Goal: Task Accomplishment & Management: Complete application form

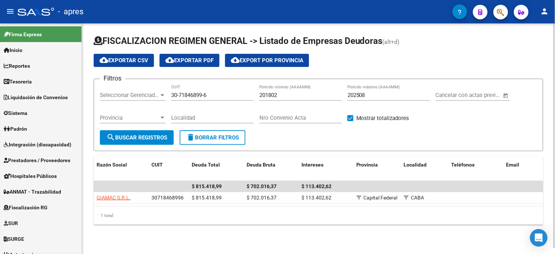
scroll to position [222, 0]
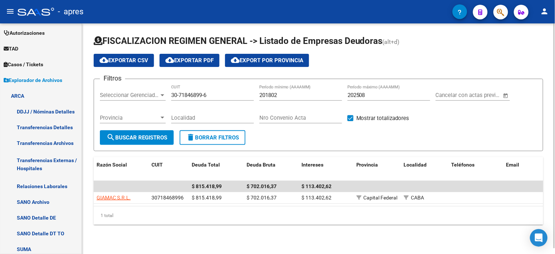
click at [202, 95] on input "30-71846899-6" at bounding box center [212, 95] width 83 height 7
drag, startPoint x: 35, startPoint y: 82, endPoint x: 49, endPoint y: 85, distance: 13.6
click at [35, 82] on span "Explorador de Archivos" at bounding box center [33, 80] width 59 height 8
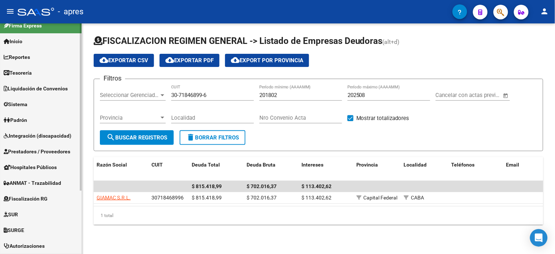
scroll to position [0, 0]
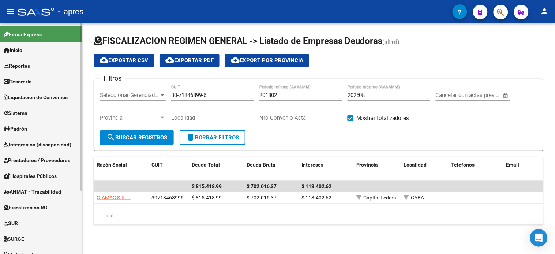
click at [39, 210] on span "Fiscalización RG" at bounding box center [26, 207] width 44 height 8
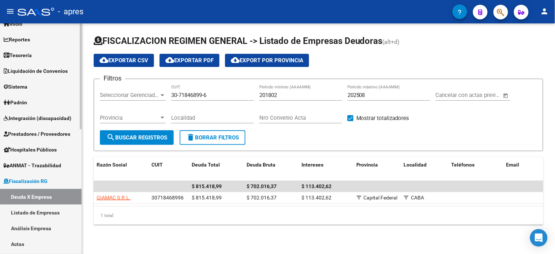
scroll to position [41, 0]
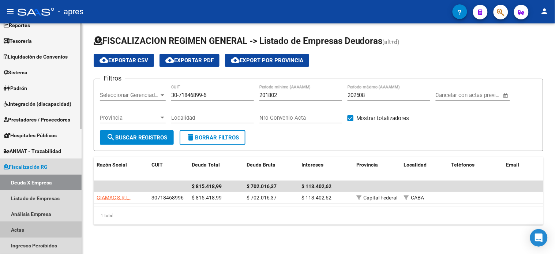
click at [39, 223] on link "Actas" at bounding box center [41, 230] width 82 height 16
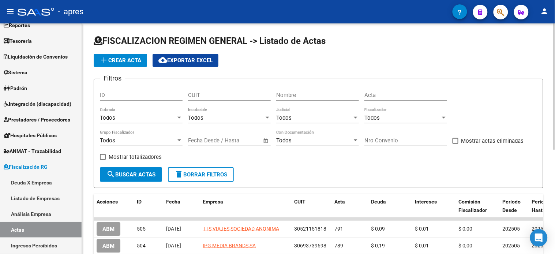
click at [385, 119] on div "Todos" at bounding box center [402, 117] width 76 height 7
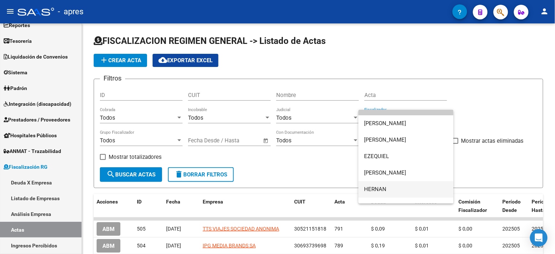
scroll to position [21, 0]
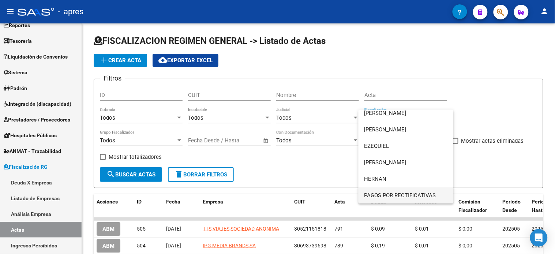
click at [401, 192] on span "PAGOS POR RECTIFICATIVAS" at bounding box center [405, 195] width 83 height 16
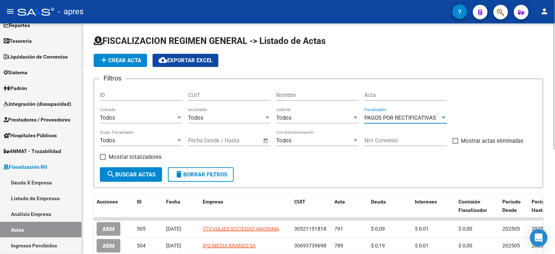
click at [138, 177] on span "search Buscar Actas" at bounding box center [130, 174] width 49 height 7
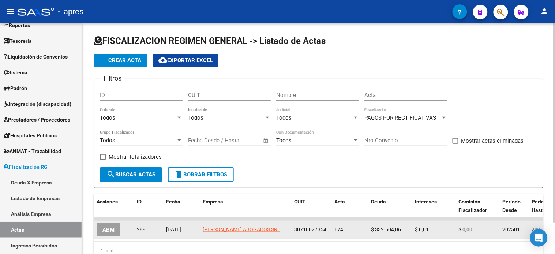
click at [101, 229] on button "ABM" at bounding box center [109, 230] width 24 height 14
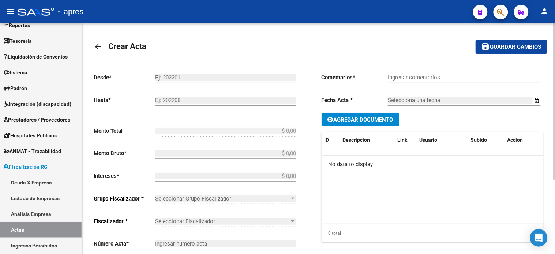
type input "202501"
type input "202503"
type input "$ 332.504,07"
type input "$ 332.504,06"
type input "$ 0,01"
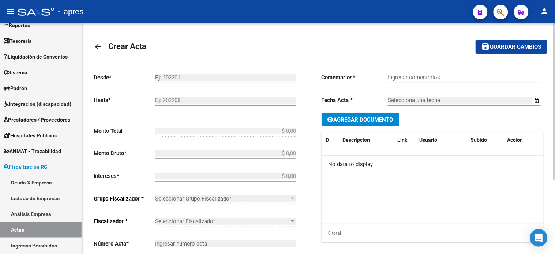
type input "174"
type input "Deuda Rectificad"
type input "[DATE]"
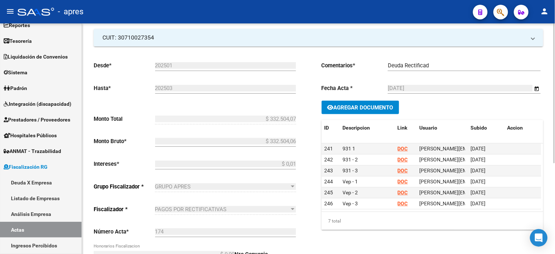
scroll to position [149, 0]
